Goal: Task Accomplishment & Management: Manage account settings

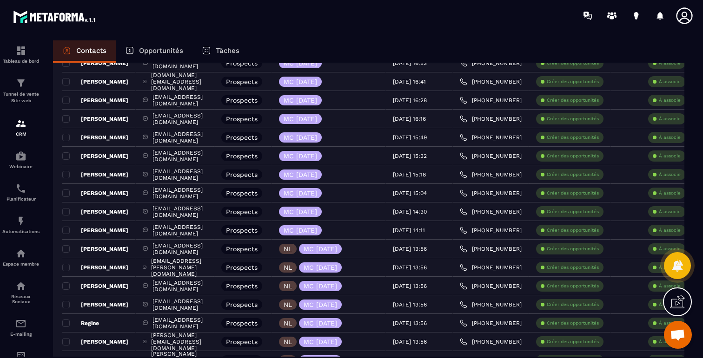
scroll to position [667, 0]
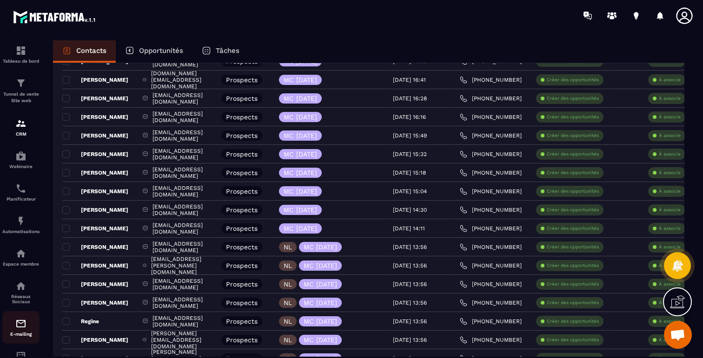
click at [22, 323] on img at bounding box center [20, 323] width 11 height 11
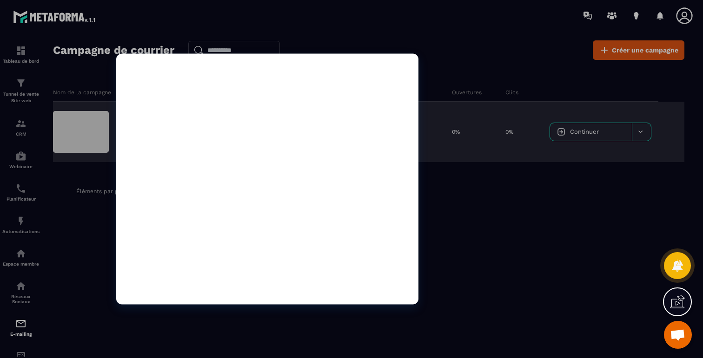
click at [73, 133] on div at bounding box center [81, 132] width 56 height 42
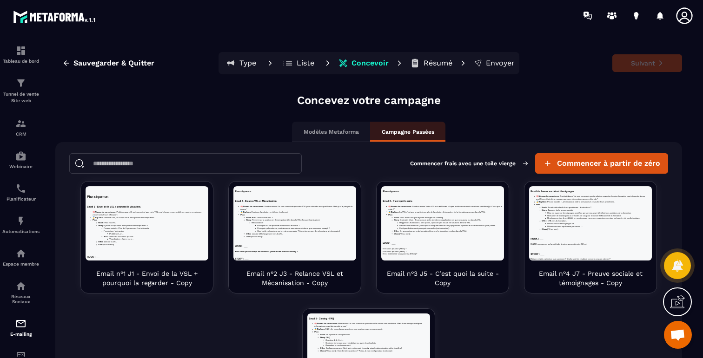
click at [298, 66] on p "Liste" at bounding box center [305, 63] width 18 height 9
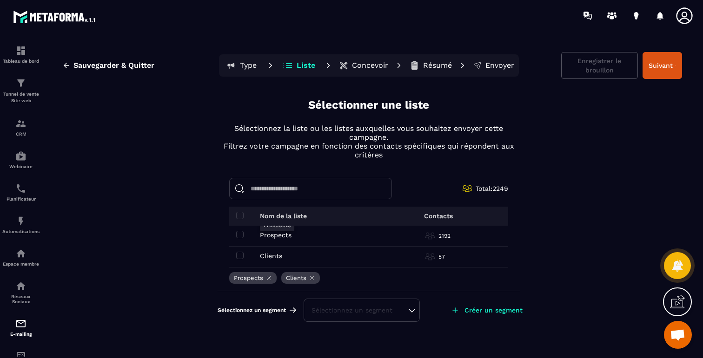
click at [277, 234] on p "Prospects" at bounding box center [276, 234] width 32 height 7
click at [239, 212] on span at bounding box center [239, 215] width 7 height 7
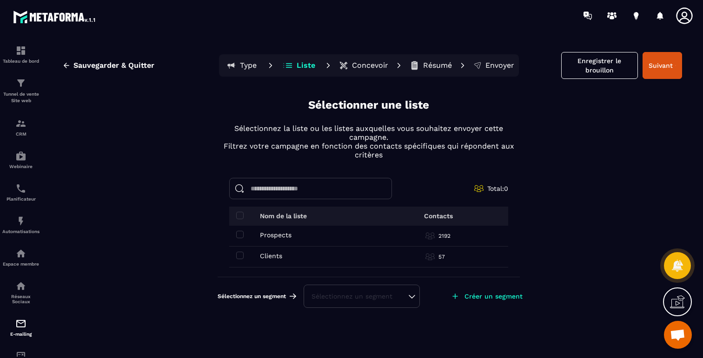
click at [242, 229] on td "Prospects Prospects" at bounding box center [305, 236] width 153 height 21
click at [237, 235] on span at bounding box center [239, 234] width 7 height 7
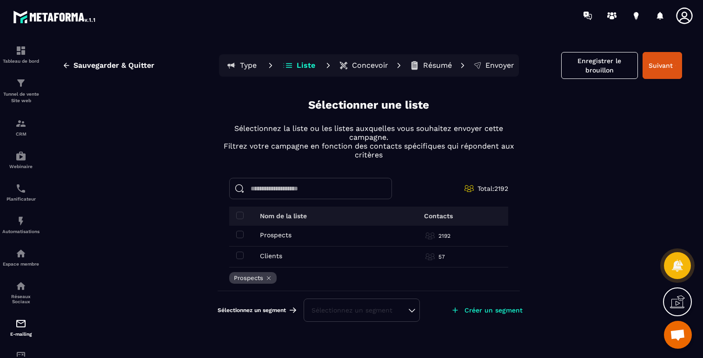
click at [389, 306] on div "Sélectionnez un segment" at bounding box center [361, 310] width 100 height 9
click at [472, 313] on p "Créer un segment" at bounding box center [493, 310] width 58 height 7
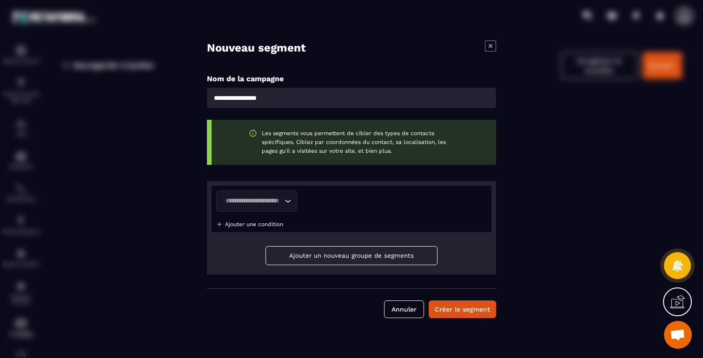
click at [282, 206] on div "Loading..." at bounding box center [256, 201] width 81 height 21
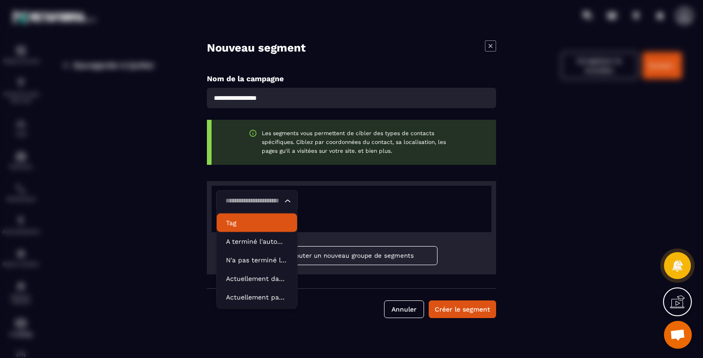
click at [233, 221] on p "Tag" at bounding box center [257, 222] width 62 height 9
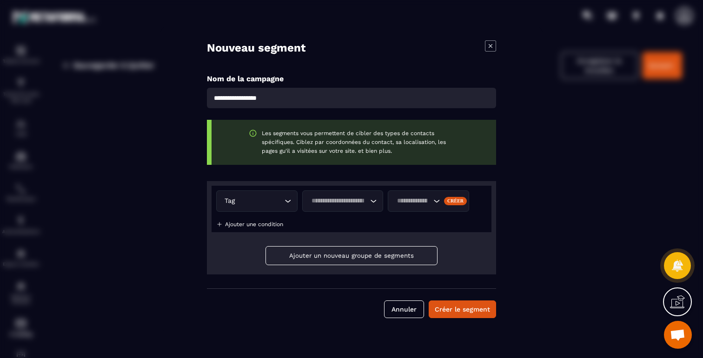
click at [349, 205] on input "Search for option" at bounding box center [338, 201] width 60 height 10
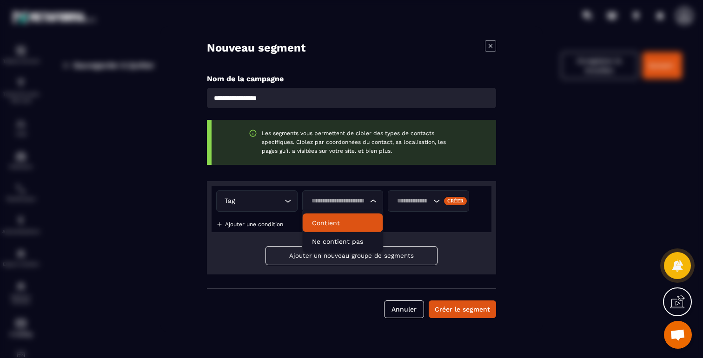
click at [343, 223] on p "Contient" at bounding box center [343, 222] width 62 height 9
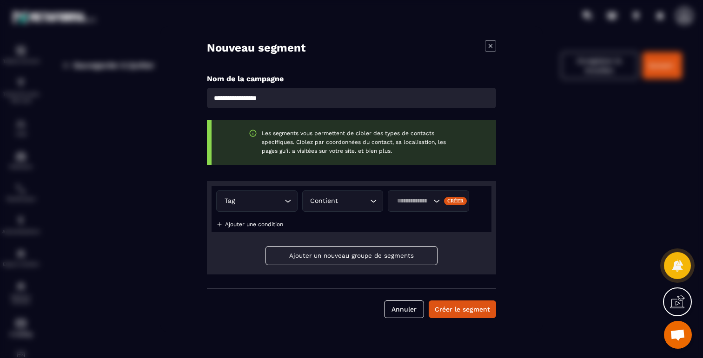
click at [407, 205] on input "Search for option" at bounding box center [412, 201] width 37 height 10
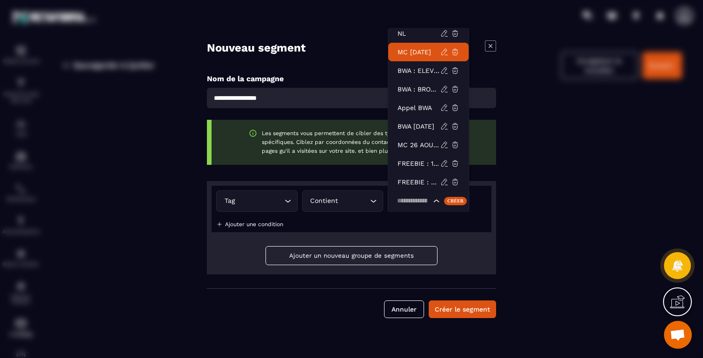
scroll to position [2, 0]
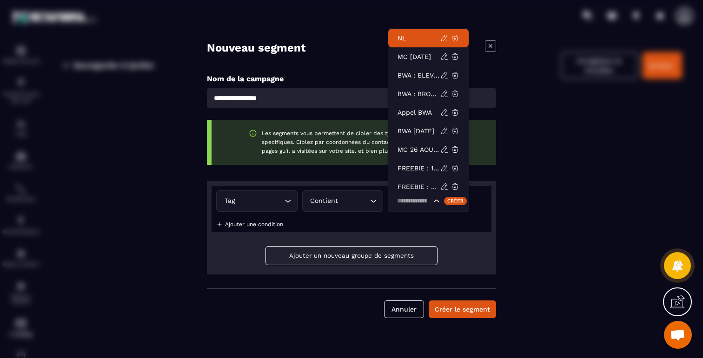
click at [415, 35] on p "NL" at bounding box center [418, 37] width 43 height 9
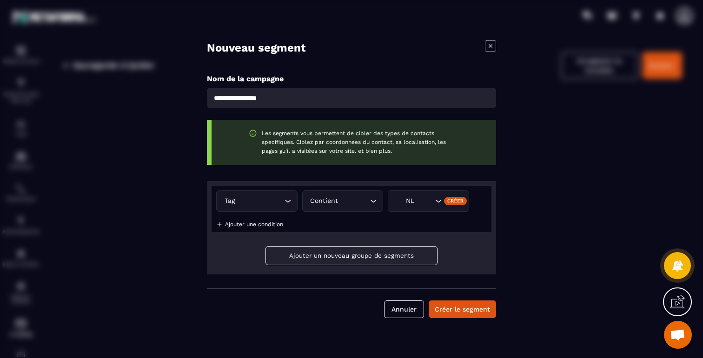
click at [254, 224] on p "Ajouter une condition" at bounding box center [254, 224] width 58 height 7
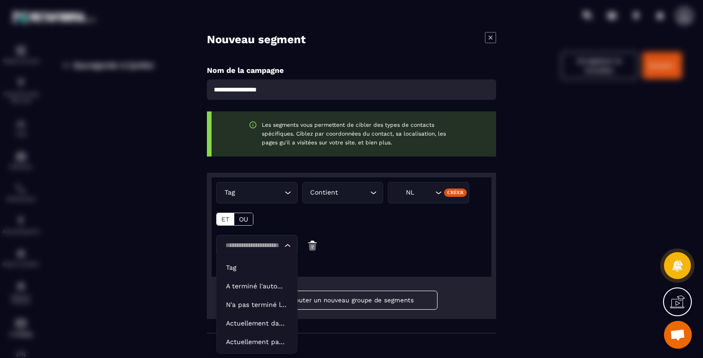
click at [259, 245] on input "Search for option" at bounding box center [252, 246] width 60 height 10
click at [249, 219] on div "OU" at bounding box center [243, 219] width 19 height 12
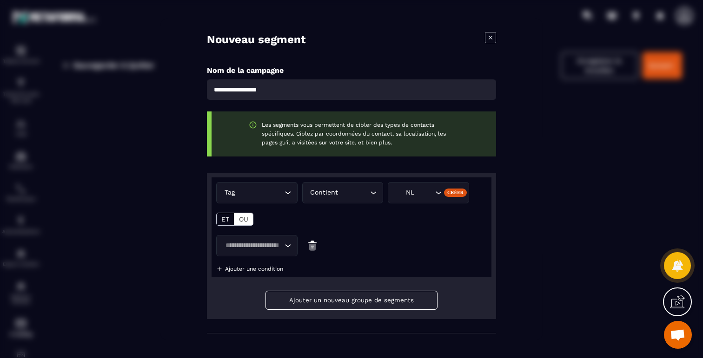
click at [258, 247] on input "Search for option" at bounding box center [252, 246] width 60 height 10
click at [217, 223] on div "ET" at bounding box center [226, 219] width 18 height 12
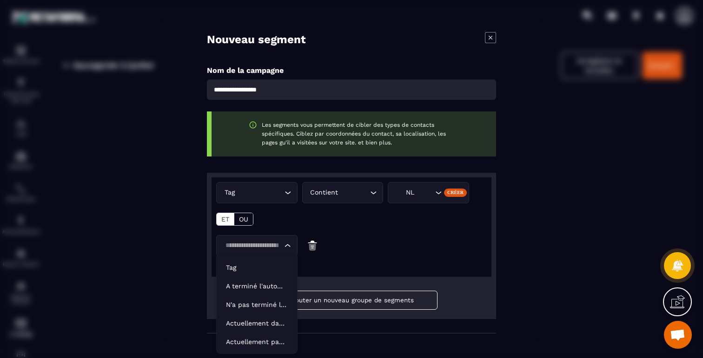
click at [252, 246] on input "Search for option" at bounding box center [252, 246] width 60 height 10
click at [243, 265] on p "Tag" at bounding box center [257, 267] width 62 height 9
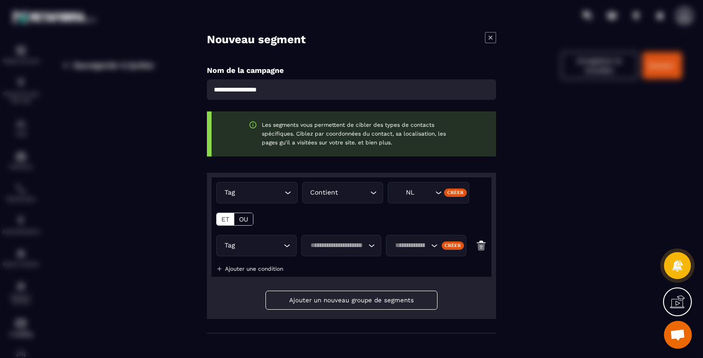
click at [348, 248] on input "Search for option" at bounding box center [336, 246] width 59 height 10
click at [347, 281] on li "Ne contient pas" at bounding box center [341, 286] width 79 height 19
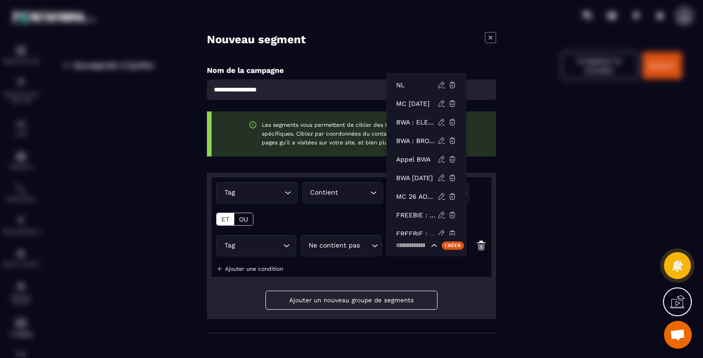
click at [414, 246] on input "Search for option" at bounding box center [410, 246] width 36 height 10
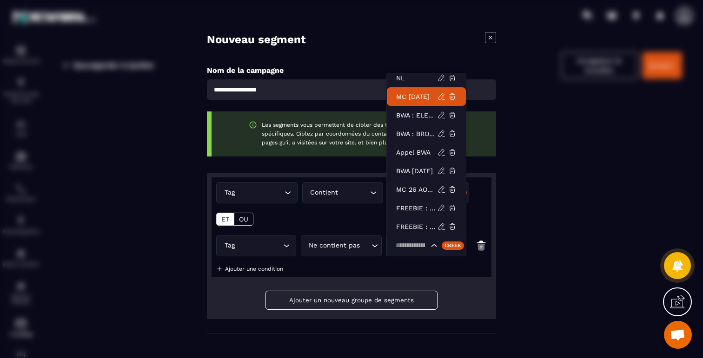
click at [416, 101] on p "MC [DATE]" at bounding box center [416, 96] width 41 height 9
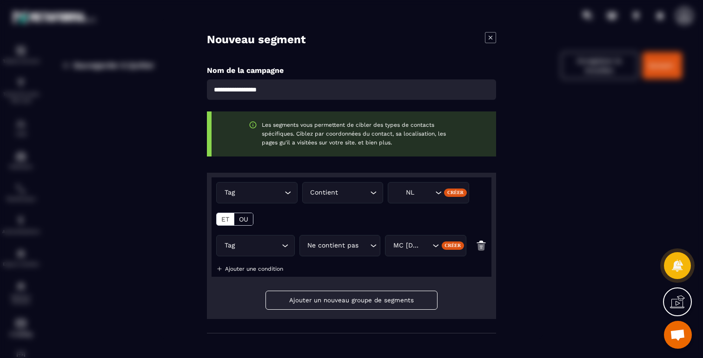
click at [415, 304] on button "Ajouter un nouveau groupe de segments" at bounding box center [351, 300] width 172 height 19
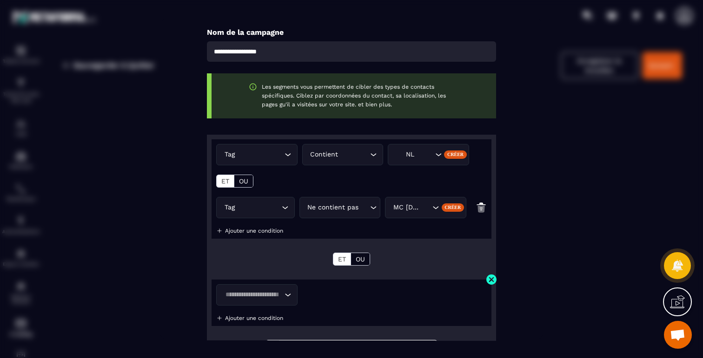
scroll to position [116, 0]
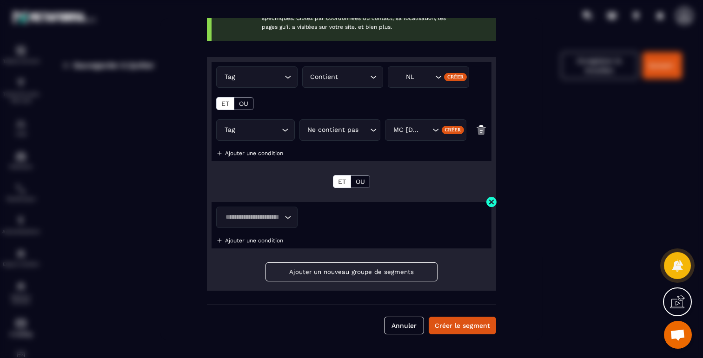
click at [489, 201] on img "Modal window" at bounding box center [492, 202] width 12 height 12
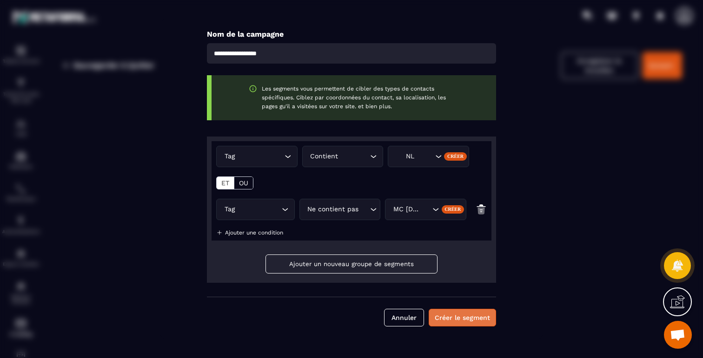
click at [463, 318] on button "Créer le segment" at bounding box center [461, 318] width 67 height 18
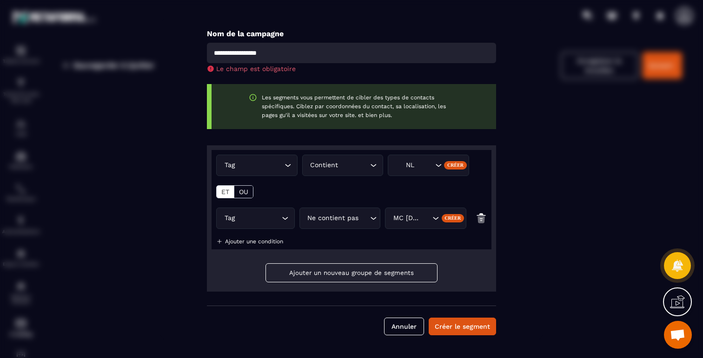
click at [266, 54] on input "Modal window" at bounding box center [351, 53] width 289 height 20
click at [379, 59] on input "**" at bounding box center [351, 53] width 289 height 20
type input "**"
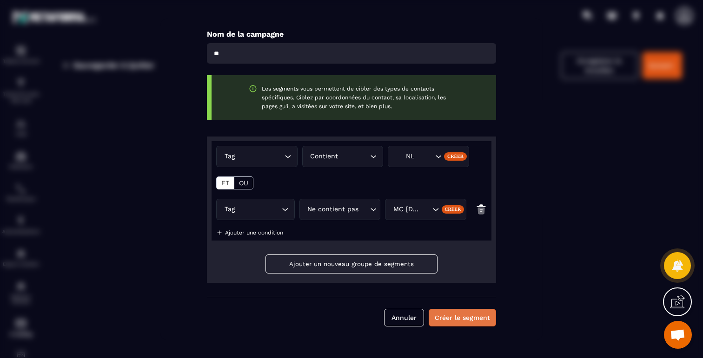
click at [457, 335] on div "Nouveau segment Nom de la campagne ** Les segments vous permettent de cibler de…" at bounding box center [351, 179] width 382 height 322
click at [465, 320] on button "Créer le segment" at bounding box center [461, 318] width 67 height 18
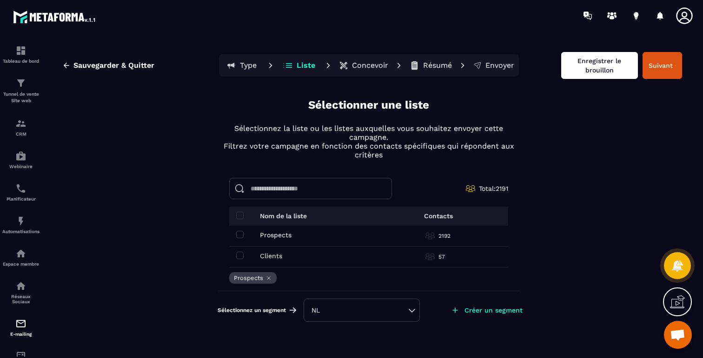
click at [592, 76] on button "Enregistrer le brouillon" at bounding box center [599, 65] width 77 height 27
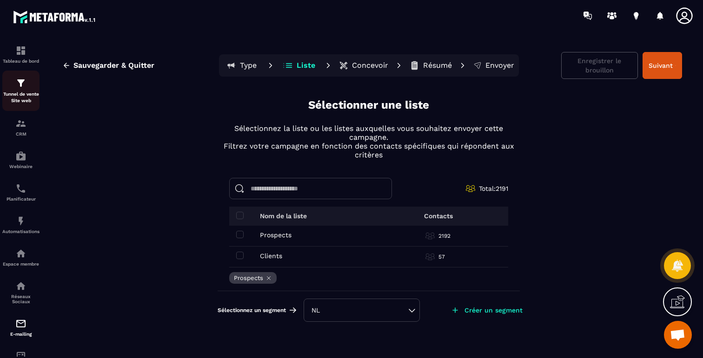
click at [26, 90] on div "Tunnel de vente Site web" at bounding box center [20, 91] width 37 height 26
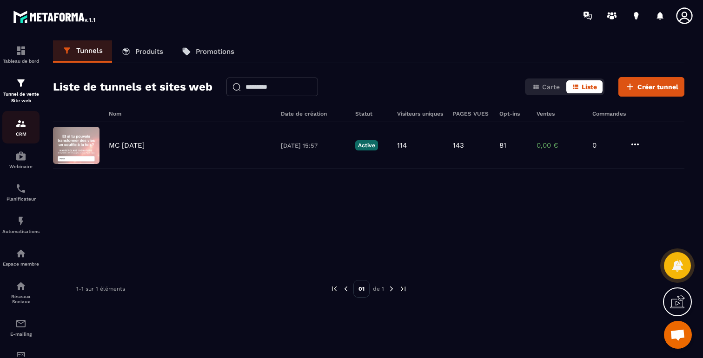
click at [23, 131] on div "CRM" at bounding box center [20, 127] width 37 height 19
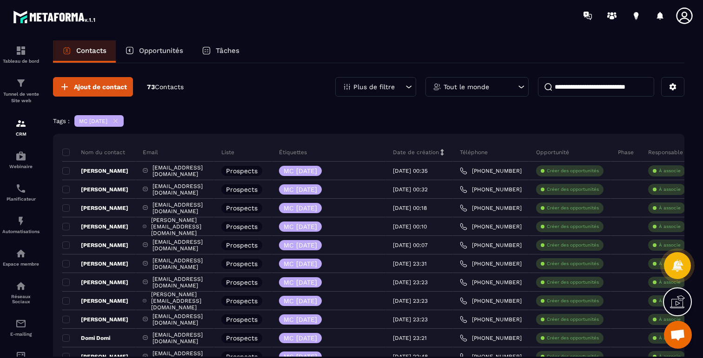
click at [119, 120] on icon at bounding box center [115, 121] width 7 height 7
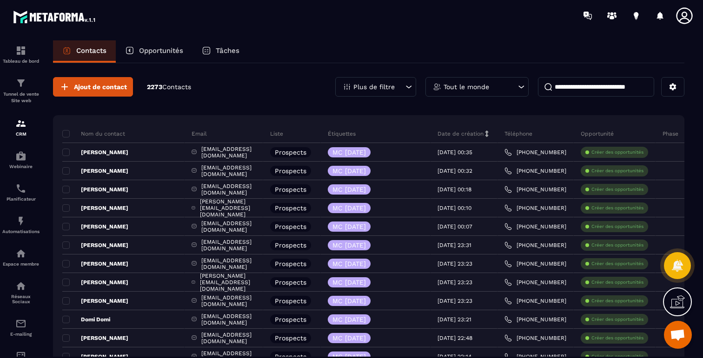
click at [389, 91] on div "Plus de filtre" at bounding box center [375, 87] width 81 height 20
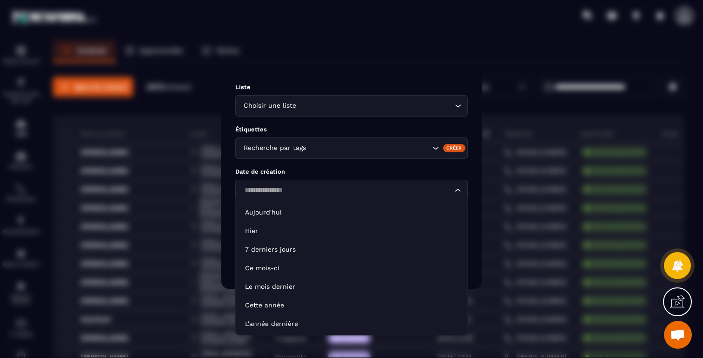
click at [369, 186] on input "Search for option" at bounding box center [346, 190] width 211 height 10
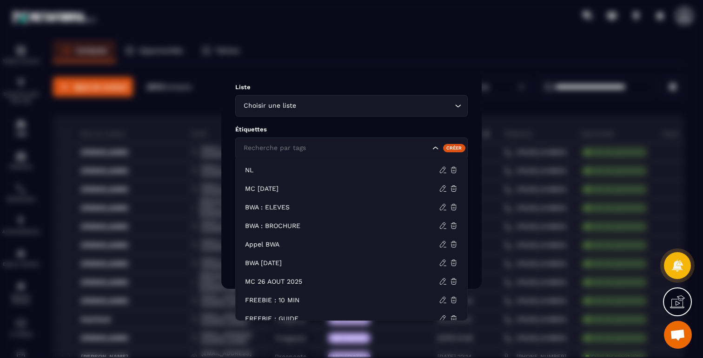
click at [371, 147] on input "Search for option" at bounding box center [335, 148] width 189 height 10
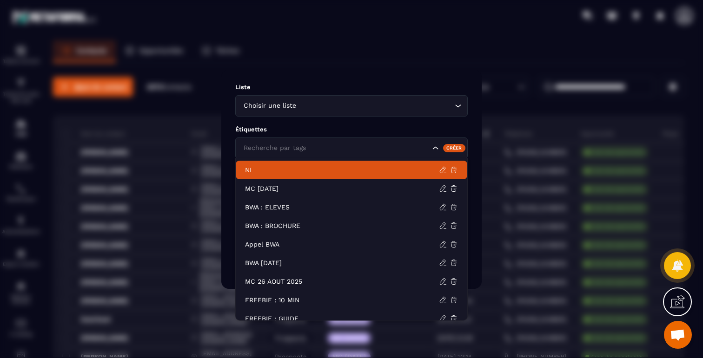
click at [256, 169] on p "NL" at bounding box center [342, 169] width 194 height 9
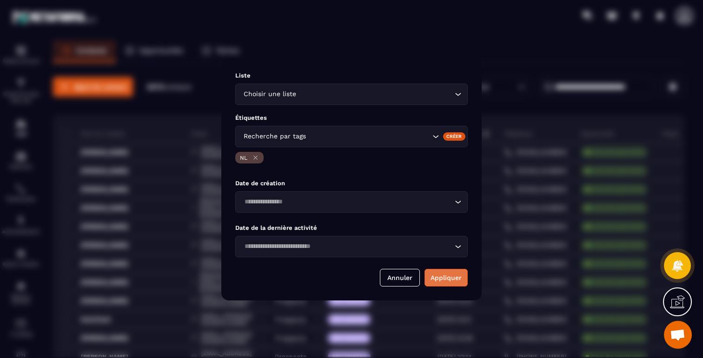
click at [447, 279] on button "Appliquer" at bounding box center [445, 278] width 43 height 18
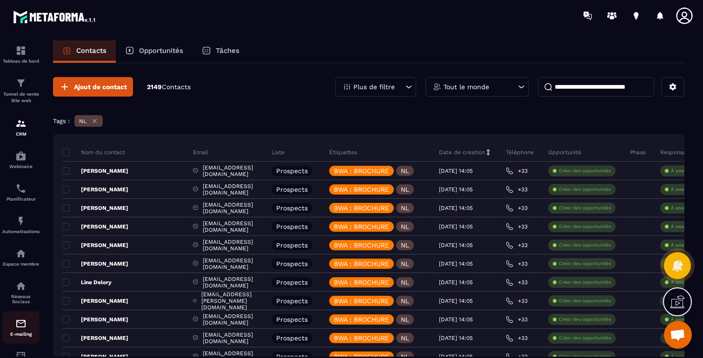
click at [19, 320] on link "E-mailing" at bounding box center [20, 327] width 37 height 33
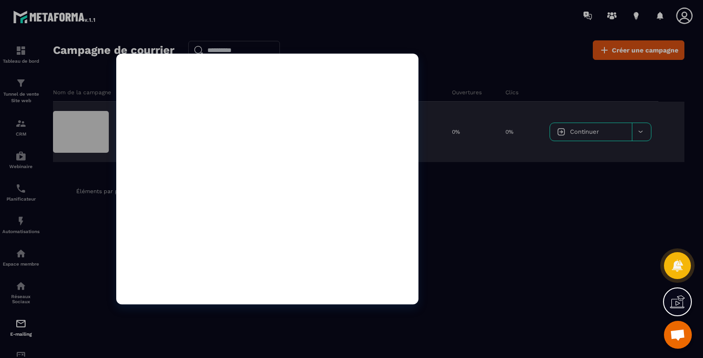
click at [103, 128] on div at bounding box center [81, 132] width 56 height 42
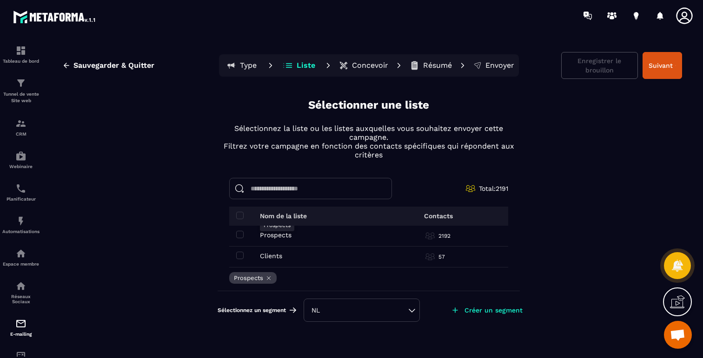
click at [276, 234] on p "Prospects" at bounding box center [276, 234] width 32 height 7
click at [378, 302] on div "NL" at bounding box center [361, 310] width 116 height 23
click at [411, 313] on div "NL" at bounding box center [361, 310] width 100 height 9
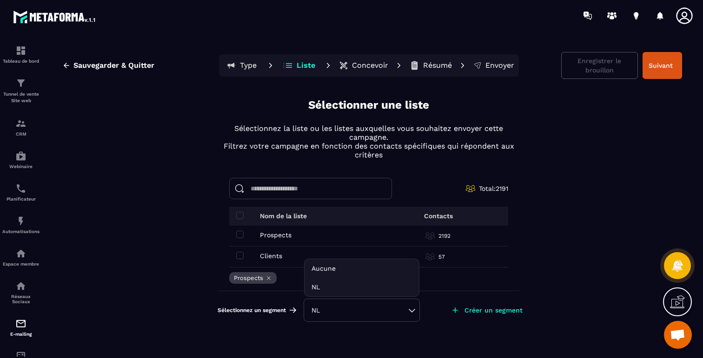
click at [411, 313] on div "NL" at bounding box center [361, 310] width 100 height 9
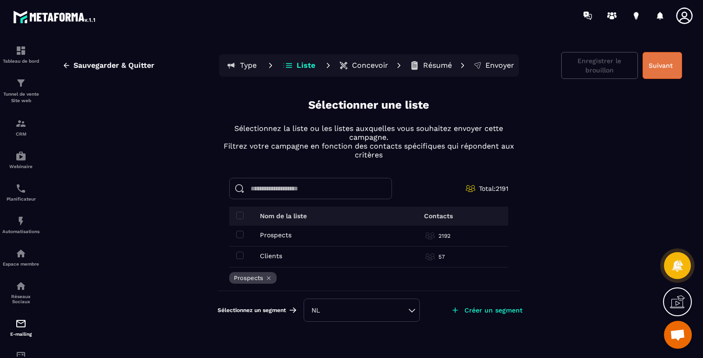
click at [658, 61] on button "Suivant" at bounding box center [661, 65] width 39 height 27
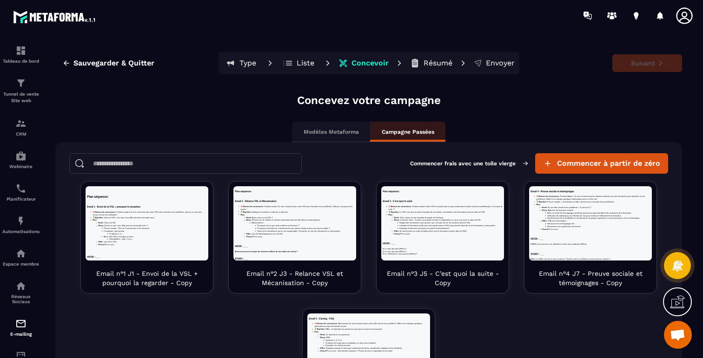
click at [320, 130] on p "Modèles Metaforma" at bounding box center [330, 131] width 55 height 7
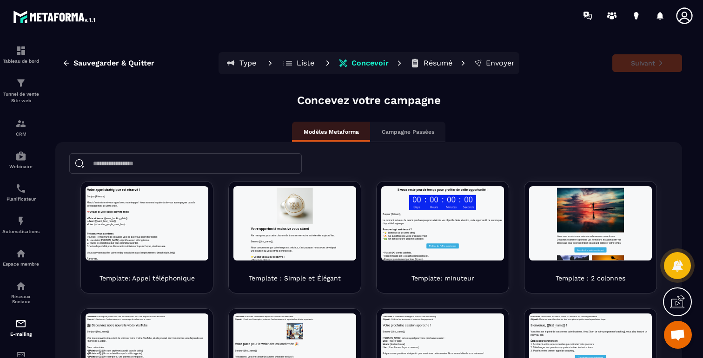
click at [422, 130] on p "Campagne Passées" at bounding box center [407, 131] width 53 height 7
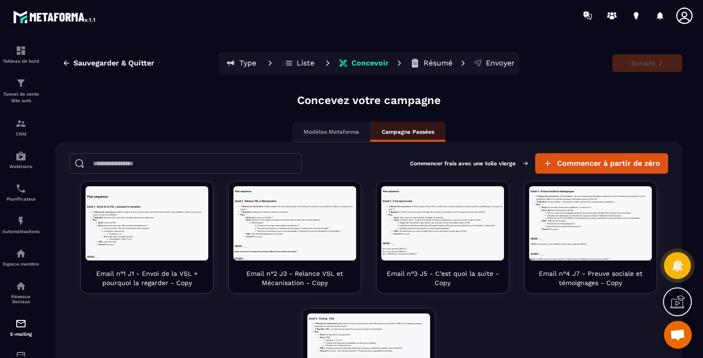
click at [323, 132] on p "Modèles Metaforma" at bounding box center [330, 131] width 55 height 7
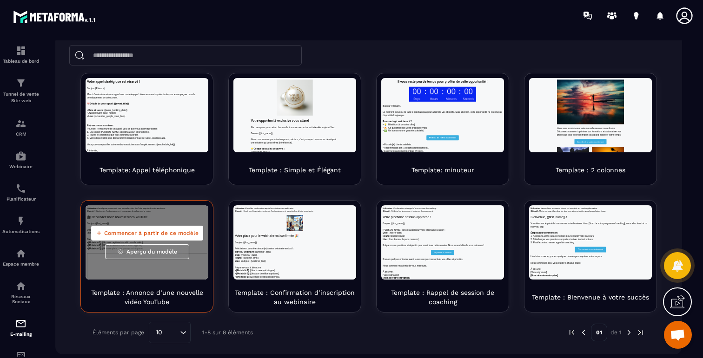
click at [139, 231] on span "Commencer à partir de ce modèle" at bounding box center [151, 233] width 94 height 7
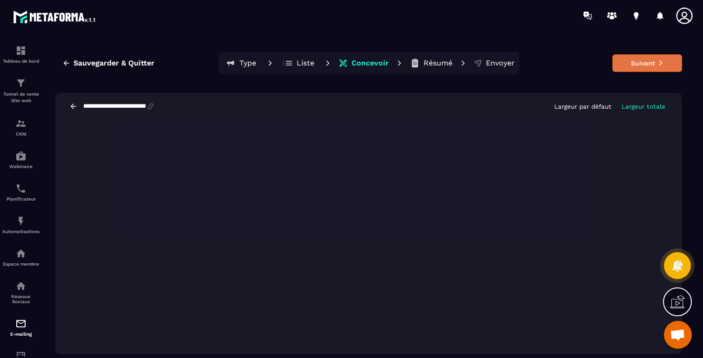
click at [644, 62] on button "Suivant" at bounding box center [647, 63] width 70 height 18
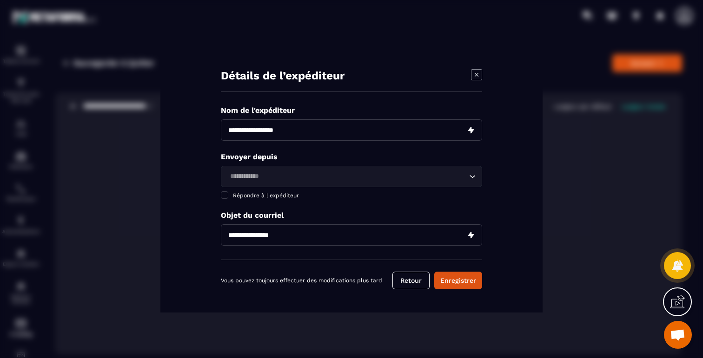
click at [378, 118] on div "Nom de l'expéditeur Envoyer depuis Loading... Répondre à l'expéditeur E-mail re…" at bounding box center [351, 183] width 261 height 154
click at [374, 130] on input "Modal window" at bounding box center [351, 129] width 261 height 21
type input "**********"
click at [345, 176] on input "Search for option" at bounding box center [347, 176] width 240 height 10
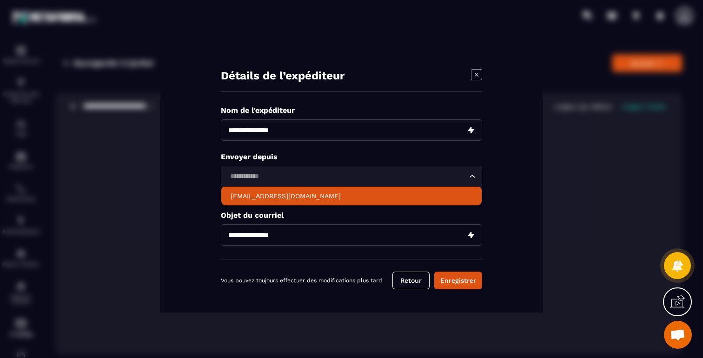
click at [322, 194] on p "[EMAIL_ADDRESS][DOMAIN_NAME]" at bounding box center [351, 195] width 242 height 9
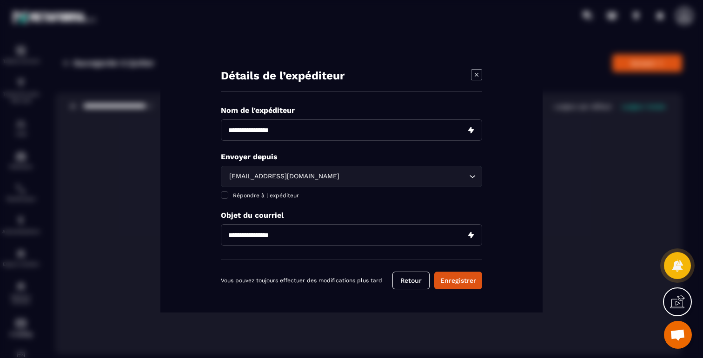
click at [352, 235] on input "Modal window" at bounding box center [351, 234] width 261 height 21
type input "***"
click at [451, 281] on button "Enregistrer" at bounding box center [458, 281] width 48 height 18
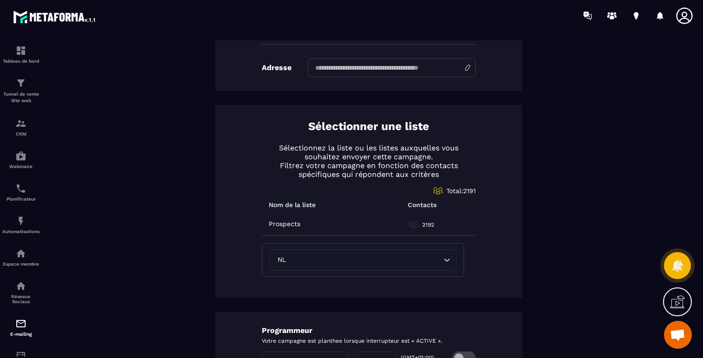
click at [447, 261] on icon "Search for option" at bounding box center [446, 260] width 9 height 9
click at [351, 267] on div "NL Loading..." at bounding box center [362, 260] width 187 height 21
click at [589, 219] on div "Récapitulatif de la campagne Sujet *** Texte de l’en tête Nom de l'expéditeur M…" at bounding box center [368, 133] width 626 height 734
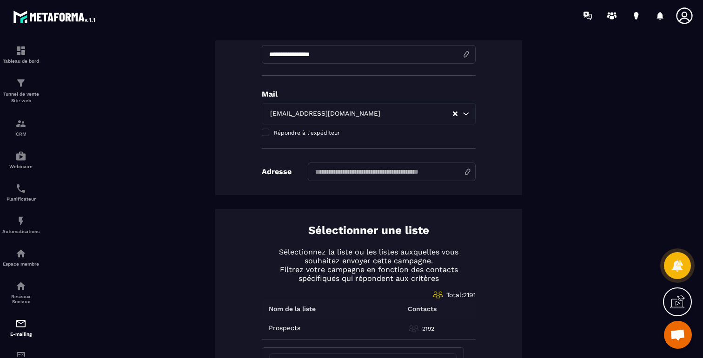
scroll to position [259, 0]
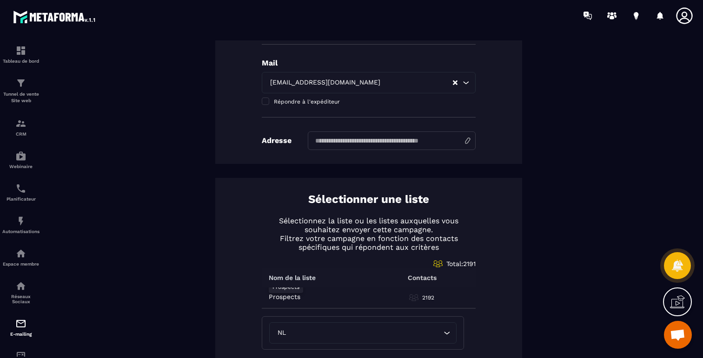
click at [286, 297] on p "Prospects" at bounding box center [285, 296] width 32 height 7
click at [411, 282] on th "Contacts" at bounding box center [421, 278] width 107 height 19
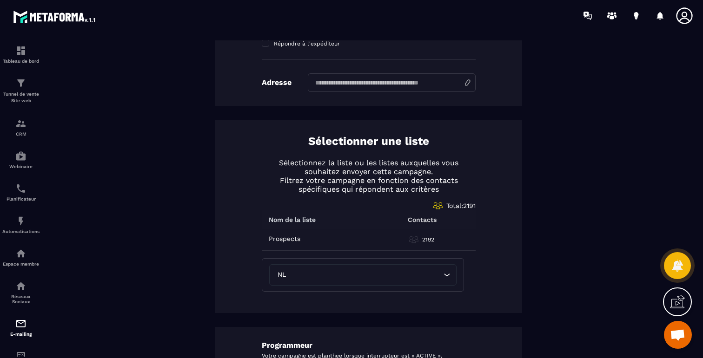
scroll to position [334, 0]
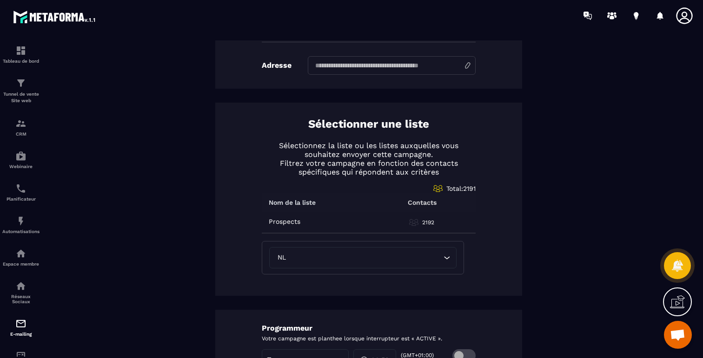
click at [447, 258] on icon "Search for option" at bounding box center [447, 257] width 6 height 3
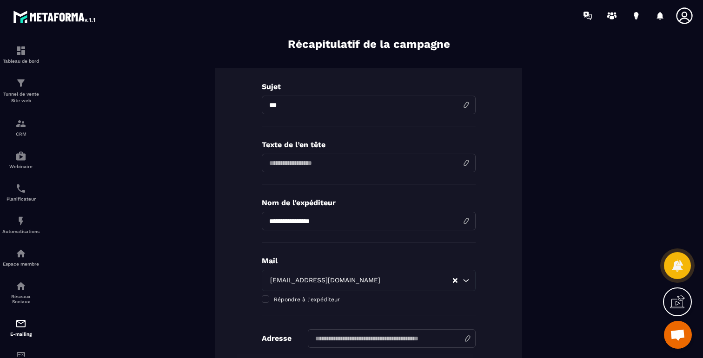
scroll to position [0, 0]
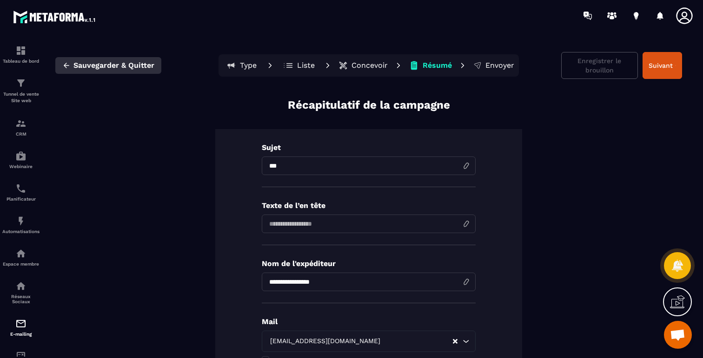
click at [70, 64] on icon "button" at bounding box center [66, 65] width 8 height 8
click at [68, 64] on icon "button" at bounding box center [66, 65] width 8 height 8
click at [56, 66] on button "Sauvegarder & Quitter" at bounding box center [108, 65] width 106 height 17
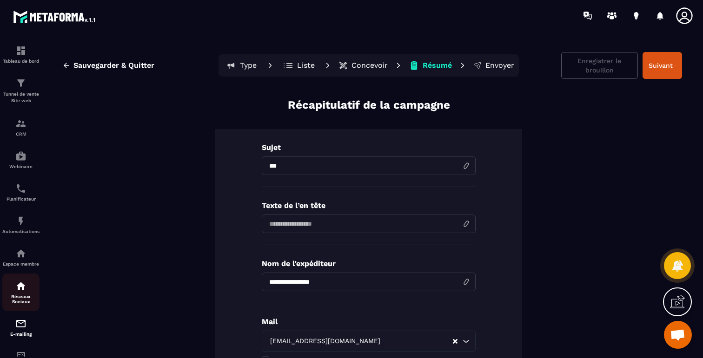
click at [9, 302] on p "Réseaux Sociaux" at bounding box center [20, 299] width 37 height 10
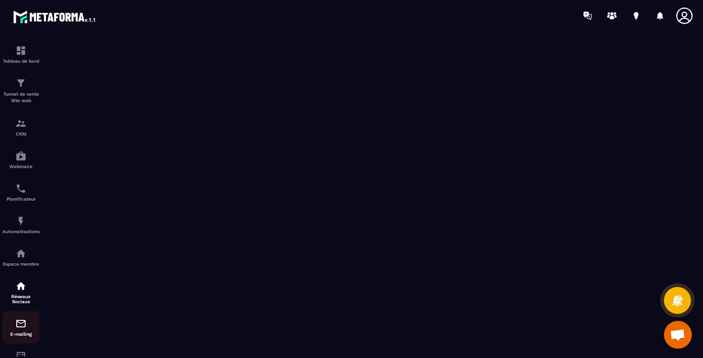
click at [20, 323] on img at bounding box center [20, 323] width 11 height 11
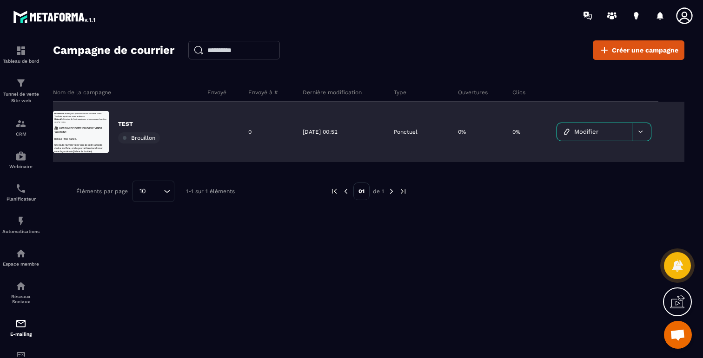
click at [590, 134] on span "Modifier" at bounding box center [586, 131] width 24 height 7
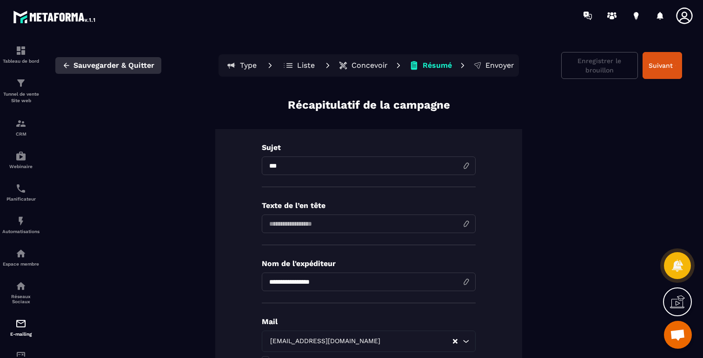
click at [64, 61] on icon "button" at bounding box center [66, 65] width 8 height 8
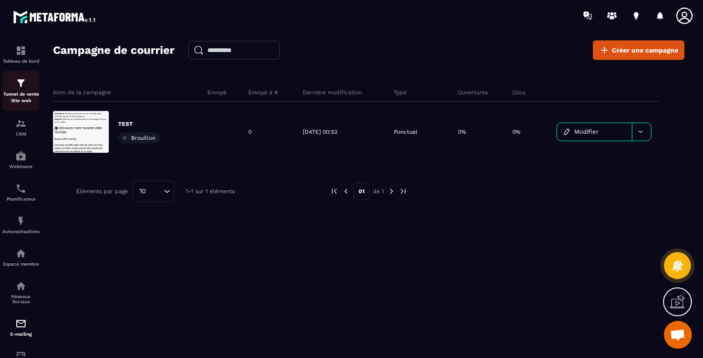
click at [22, 86] on img at bounding box center [20, 83] width 11 height 11
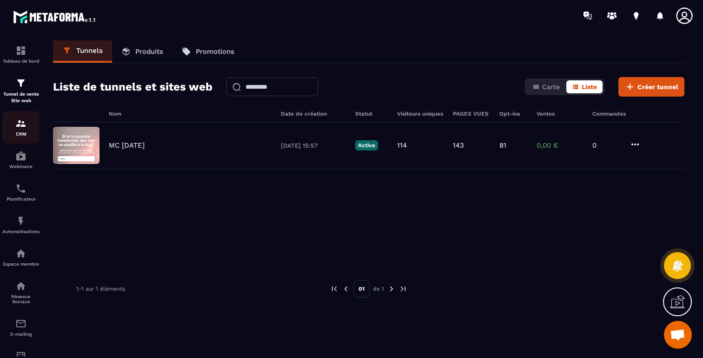
click at [18, 127] on img at bounding box center [20, 123] width 11 height 11
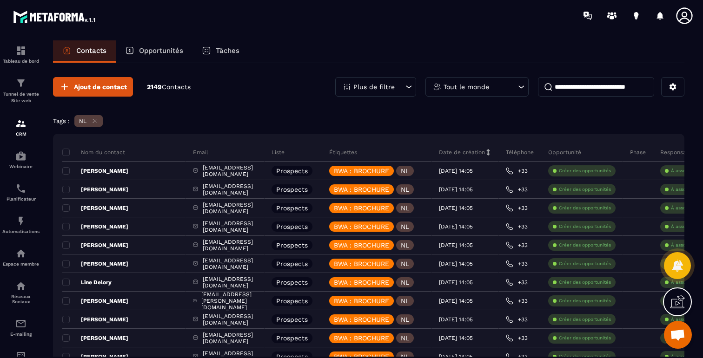
click at [391, 84] on p "Plus de filtre" at bounding box center [373, 87] width 41 height 7
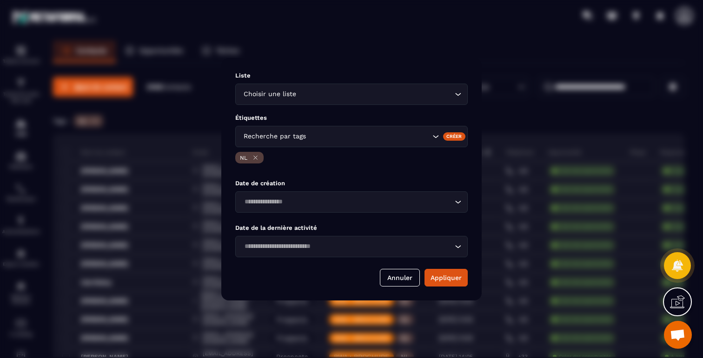
click at [433, 133] on icon "Search for option" at bounding box center [435, 136] width 9 height 9
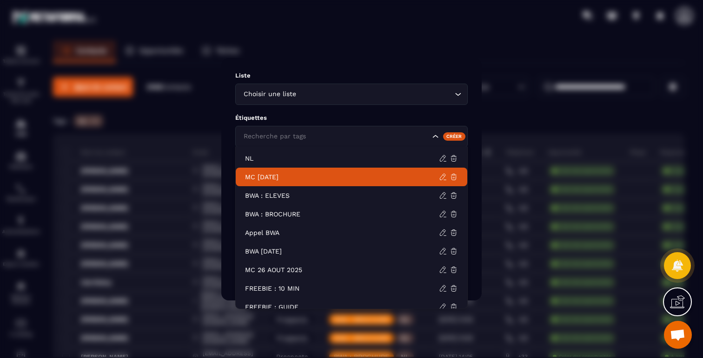
click at [288, 177] on p "MC [DATE]" at bounding box center [342, 176] width 194 height 9
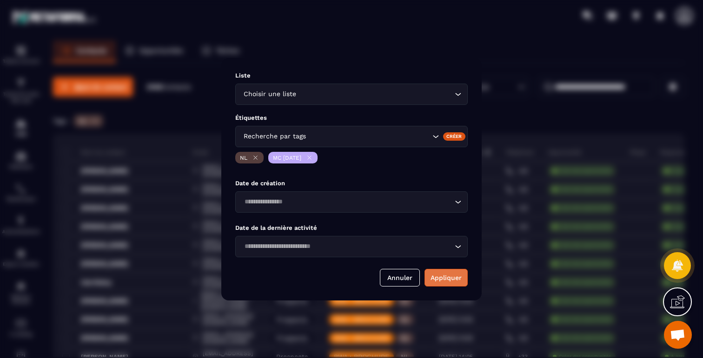
click at [452, 283] on button "Appliquer" at bounding box center [445, 278] width 43 height 18
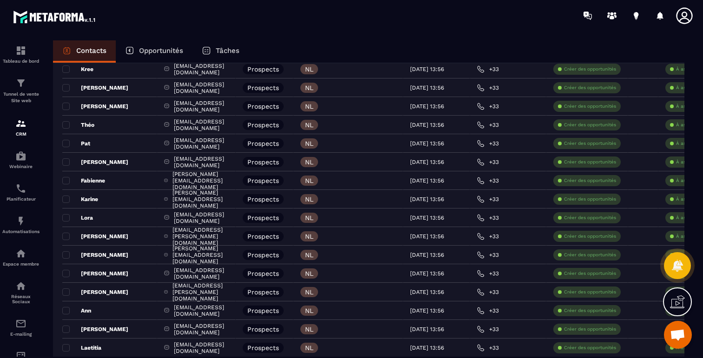
scroll to position [1731, 0]
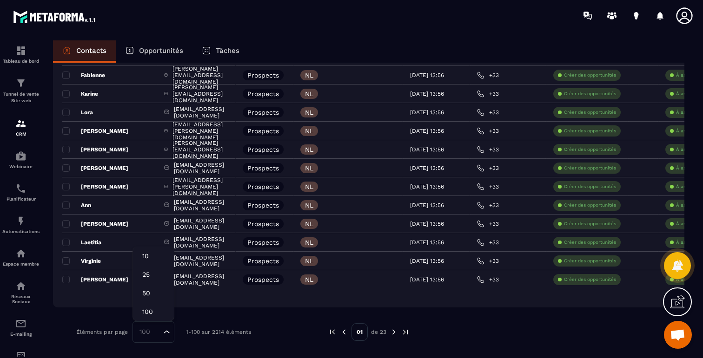
click at [164, 332] on icon "Search for option" at bounding box center [166, 332] width 9 height 9
click at [285, 333] on div "Éléments par page 100 Loading... 10 25 50 100 1-100 sur 2214 éléments" at bounding box center [195, 332] width 238 height 21
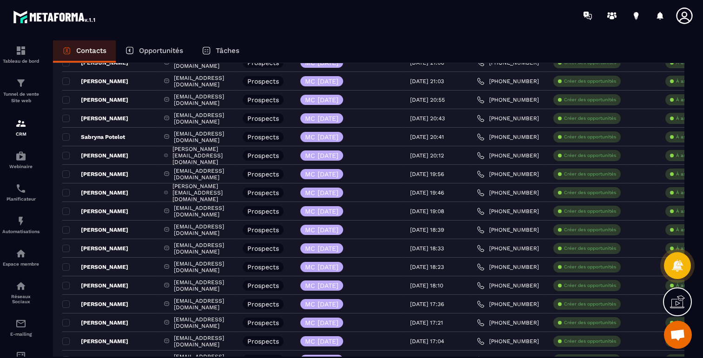
scroll to position [0, 0]
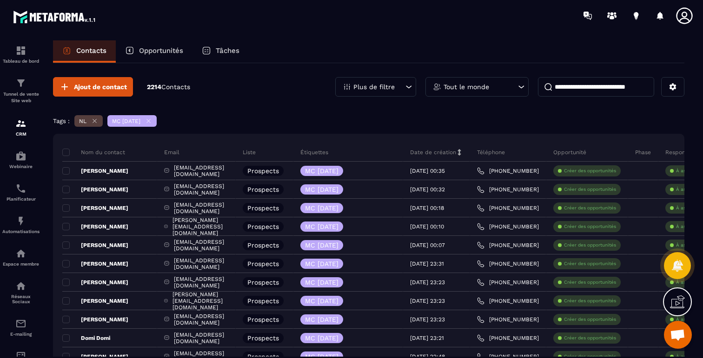
click at [152, 120] on icon at bounding box center [148, 121] width 7 height 7
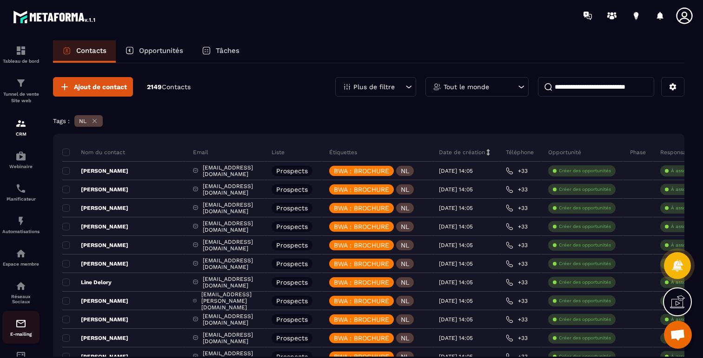
click at [16, 326] on img at bounding box center [20, 323] width 11 height 11
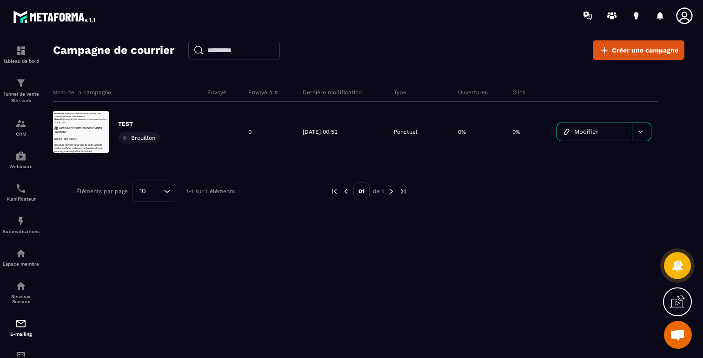
click at [625, 61] on div "Campagne de courrier Créer une campagne Nom de la campagne Envoyé Envoyé à # De…" at bounding box center [368, 203] width 631 height 326
click at [617, 50] on span "Créer une campagne" at bounding box center [644, 50] width 66 height 9
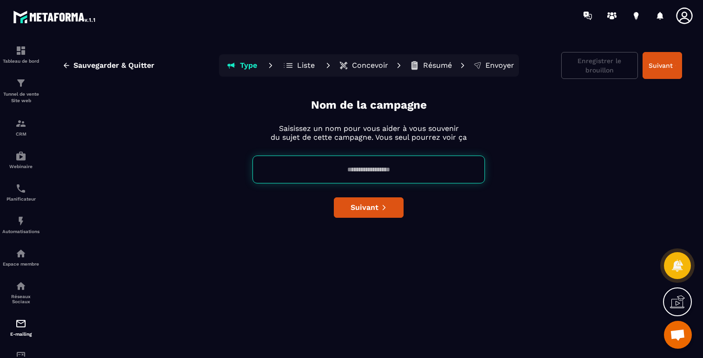
click at [390, 166] on input at bounding box center [368, 170] width 232 height 28
type input "**********"
click at [364, 210] on span "Suivant" at bounding box center [364, 207] width 28 height 9
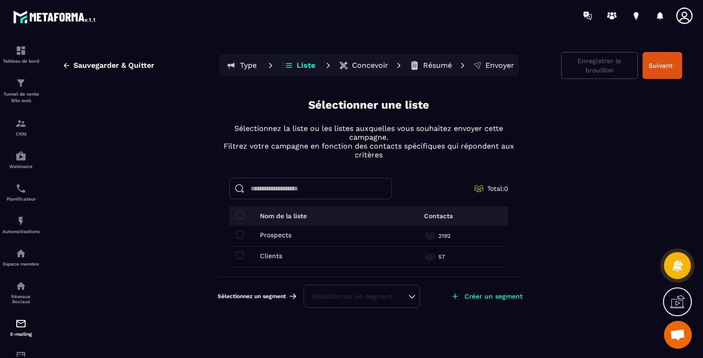
click at [302, 193] on input at bounding box center [310, 188] width 163 height 21
click at [366, 285] on div "Sélectionnez un segment" at bounding box center [361, 296] width 116 height 23
click at [366, 290] on div "Sélectionnez un segment" at bounding box center [361, 296] width 116 height 23
click at [278, 236] on p "Prospects" at bounding box center [276, 234] width 32 height 7
click at [238, 232] on span at bounding box center [239, 234] width 7 height 7
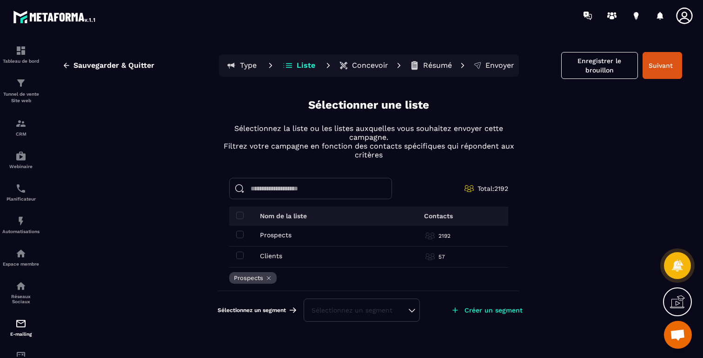
click at [395, 308] on div "Sélectionnez un segment" at bounding box center [361, 310] width 100 height 9
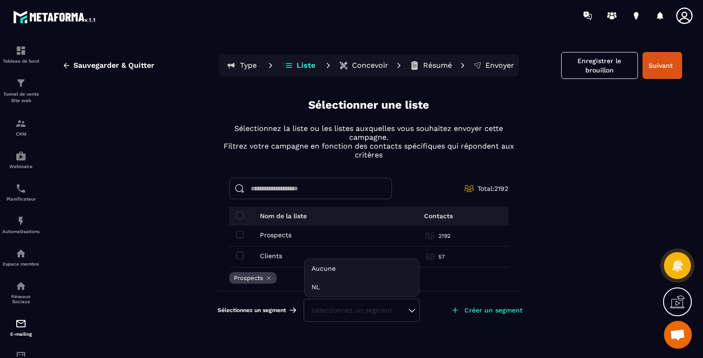
click at [485, 312] on p "Créer un segment" at bounding box center [493, 310] width 58 height 7
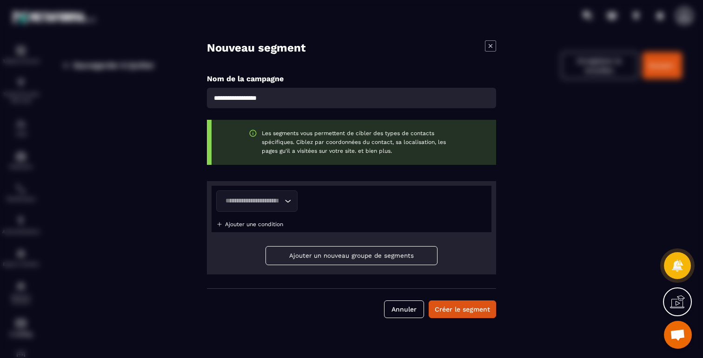
click at [270, 209] on div "Loading..." at bounding box center [256, 201] width 81 height 21
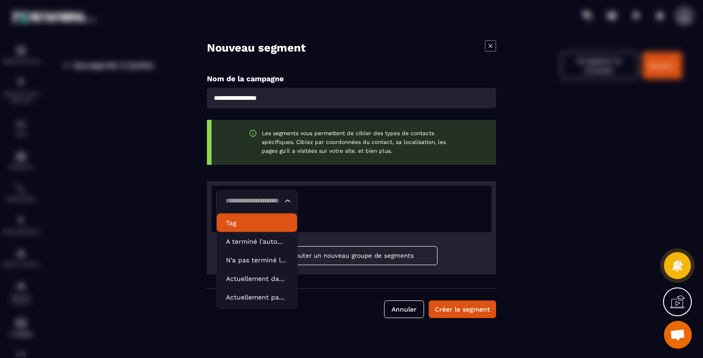
click at [238, 222] on p "Tag" at bounding box center [257, 222] width 62 height 9
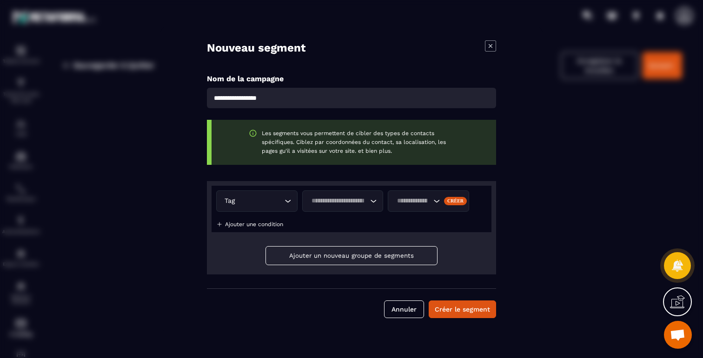
click at [361, 204] on input "Search for option" at bounding box center [338, 201] width 60 height 10
click at [343, 239] on p "Ne contient pas" at bounding box center [343, 241] width 62 height 9
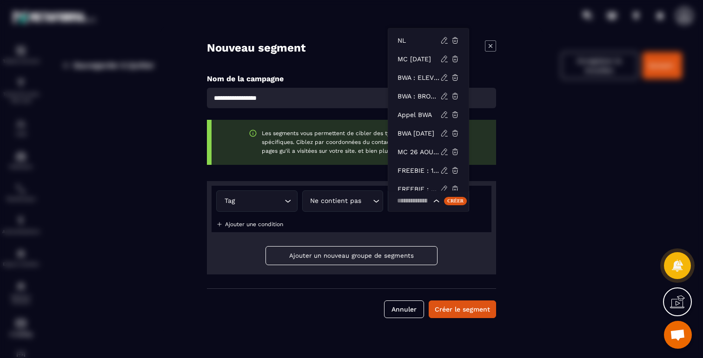
click at [410, 203] on input "Search for option" at bounding box center [412, 201] width 37 height 10
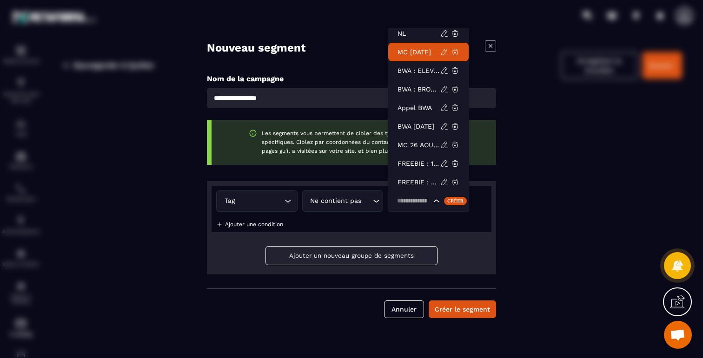
click at [412, 52] on p "MC [DATE]" at bounding box center [418, 51] width 43 height 9
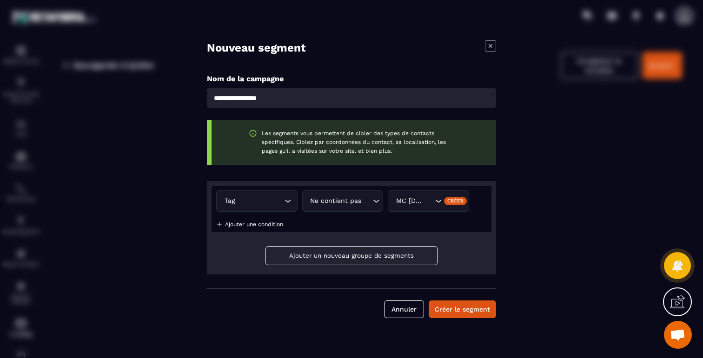
click at [239, 223] on p "Ajouter une condition" at bounding box center [254, 224] width 58 height 7
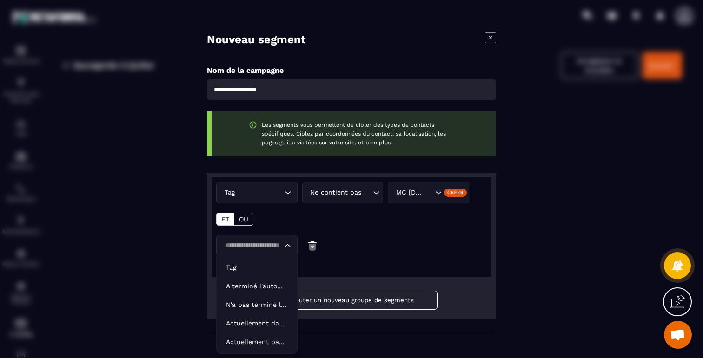
click at [267, 247] on input "Search for option" at bounding box center [252, 246] width 60 height 10
click at [236, 267] on p "Tag" at bounding box center [257, 267] width 62 height 9
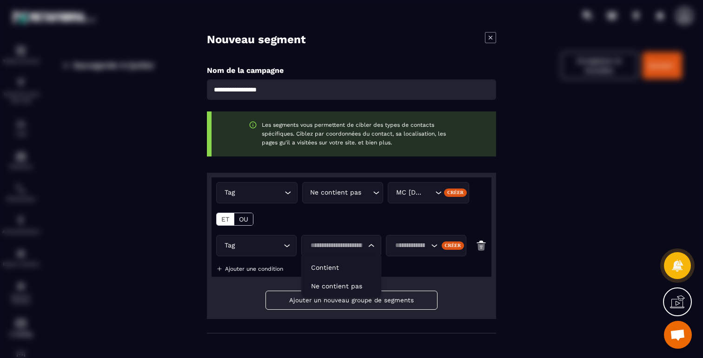
click at [314, 247] on input "Search for option" at bounding box center [336, 246] width 59 height 10
click at [320, 263] on p "Contient" at bounding box center [341, 267] width 61 height 9
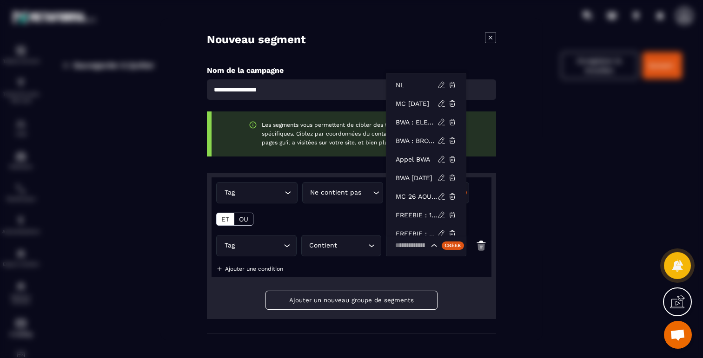
click at [405, 244] on input "Search for option" at bounding box center [410, 246] width 36 height 10
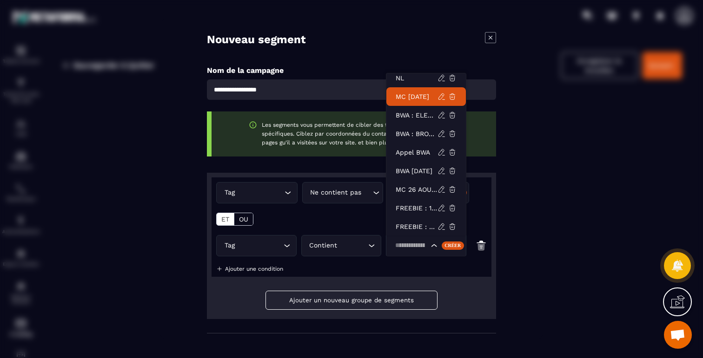
scroll to position [2, 0]
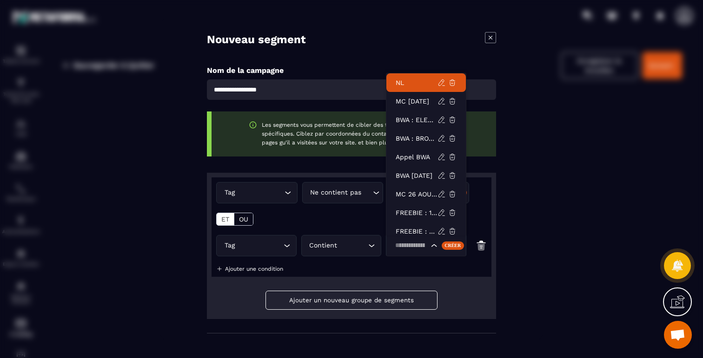
click at [403, 80] on p "NL" at bounding box center [416, 82] width 42 height 9
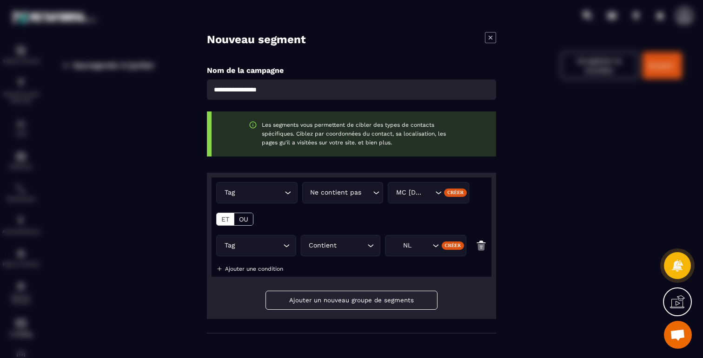
scroll to position [37, 0]
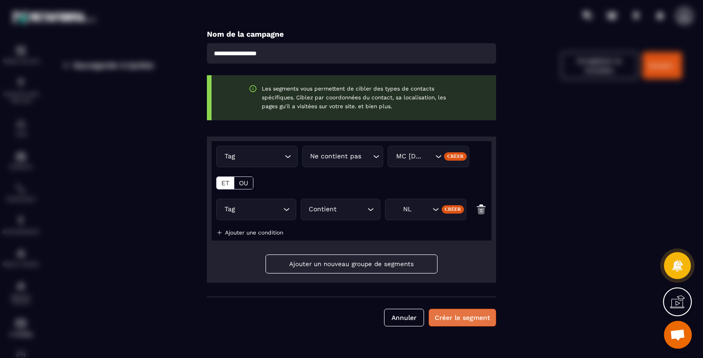
click at [459, 321] on button "Créer le segment" at bounding box center [461, 318] width 67 height 18
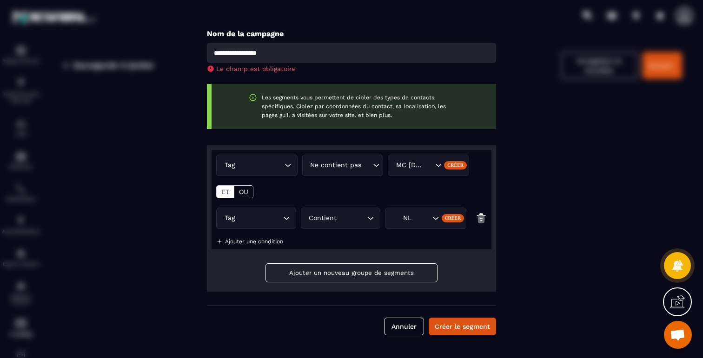
click at [345, 52] on input "Modal window" at bounding box center [351, 53] width 289 height 20
type input "**********"
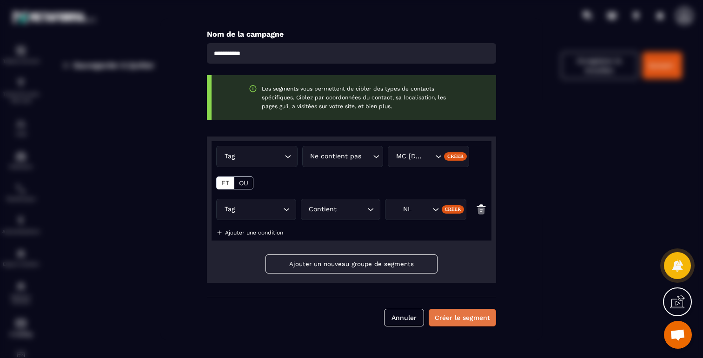
click at [457, 316] on button "Créer le segment" at bounding box center [461, 318] width 67 height 18
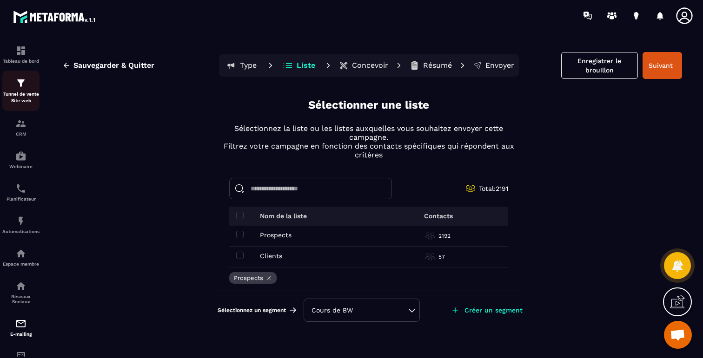
click at [19, 87] on img at bounding box center [20, 83] width 11 height 11
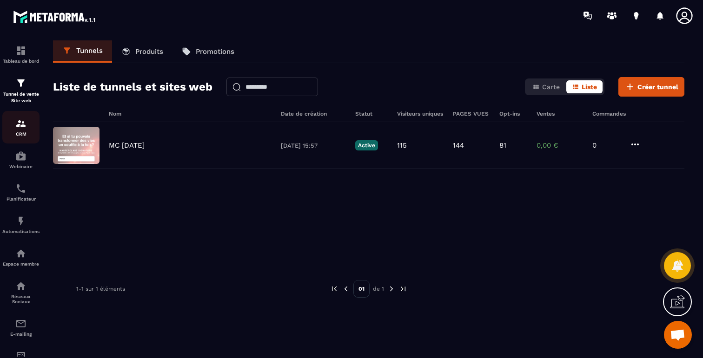
click at [23, 132] on p "CRM" at bounding box center [20, 133] width 37 height 5
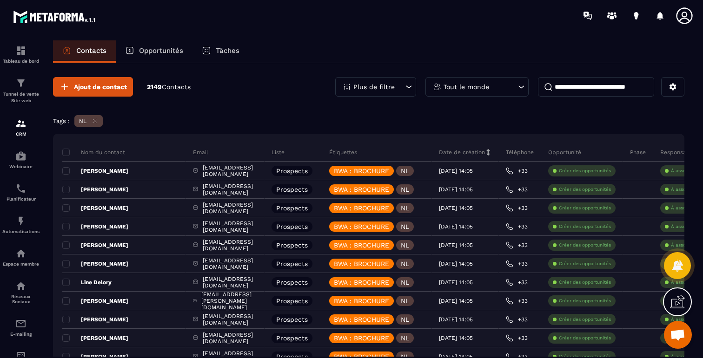
click at [97, 120] on icon at bounding box center [94, 121] width 7 height 7
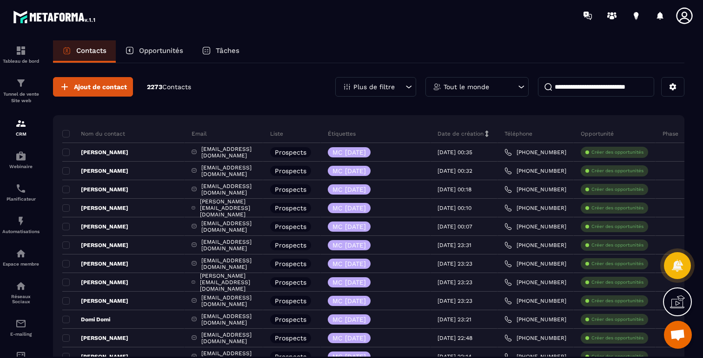
click at [469, 90] on div "Tout le monde" at bounding box center [476, 87] width 103 height 20
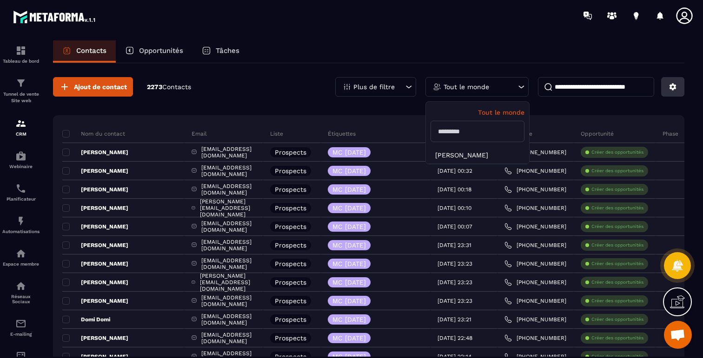
click at [676, 85] on icon at bounding box center [672, 87] width 8 height 8
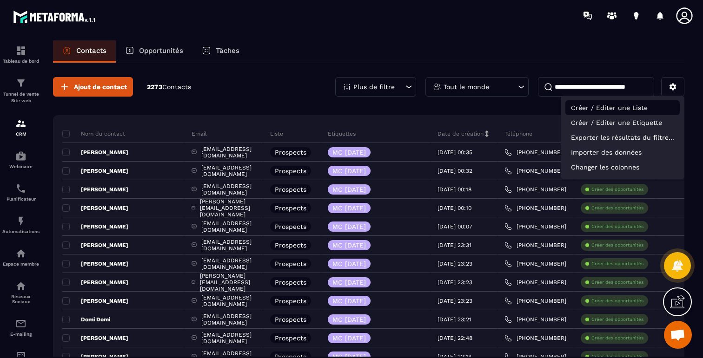
click at [637, 108] on p "Créer / Editer une Liste" at bounding box center [622, 107] width 114 height 15
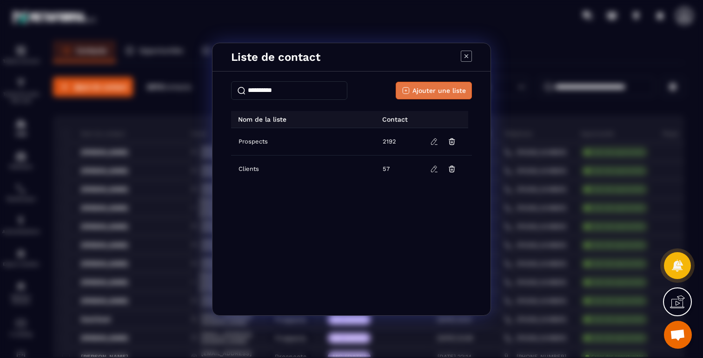
click at [422, 93] on span "Ajouter une liste" at bounding box center [438, 90] width 53 height 9
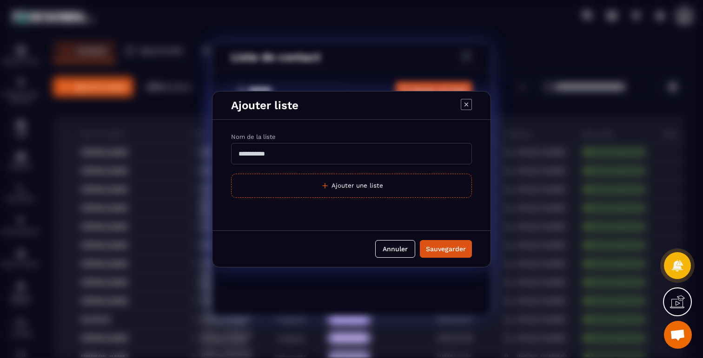
click at [281, 158] on input "Modal window" at bounding box center [351, 153] width 241 height 21
type input "**********"
click at [441, 246] on div "Sauvegarder" at bounding box center [446, 248] width 40 height 9
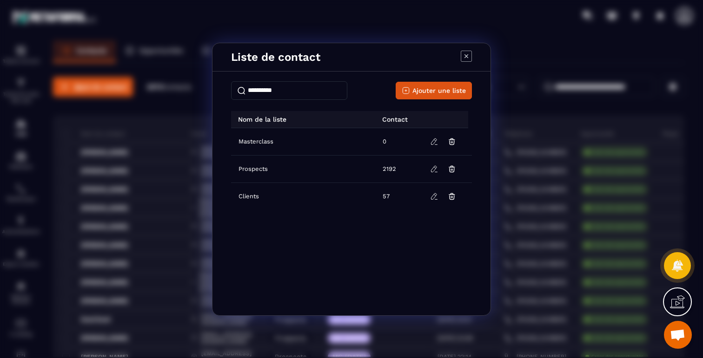
click at [468, 55] on icon "Modal window" at bounding box center [465, 56] width 11 height 11
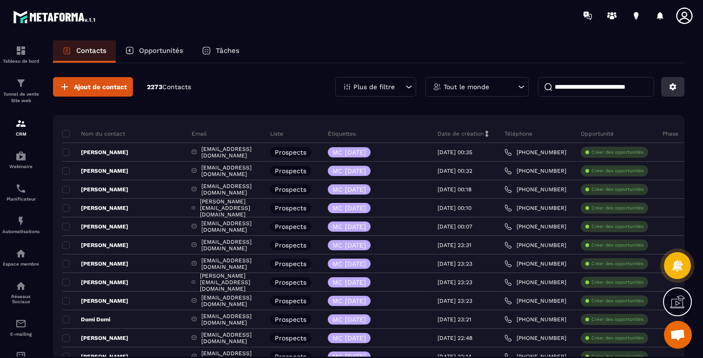
click at [671, 85] on icon at bounding box center [672, 87] width 7 height 7
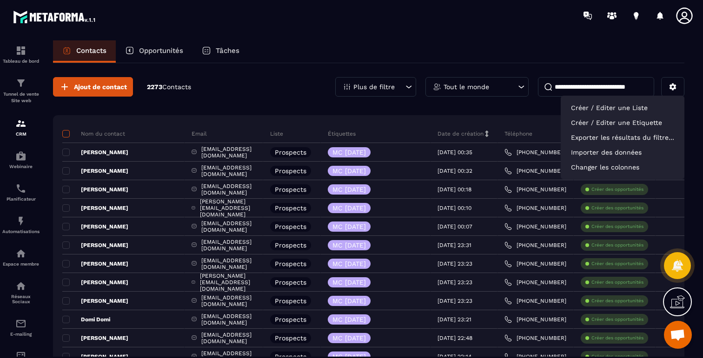
click at [66, 131] on span at bounding box center [65, 133] width 7 height 7
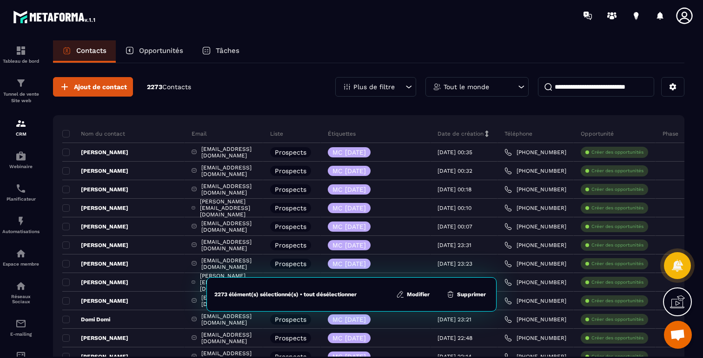
click at [416, 296] on button "Modifier" at bounding box center [412, 294] width 39 height 9
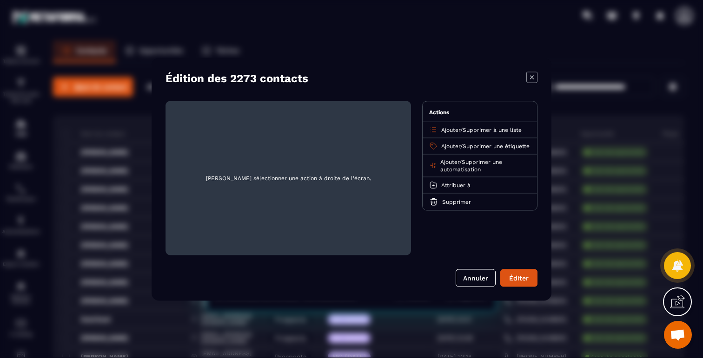
click at [532, 78] on icon "Modal window" at bounding box center [532, 77] width 4 height 4
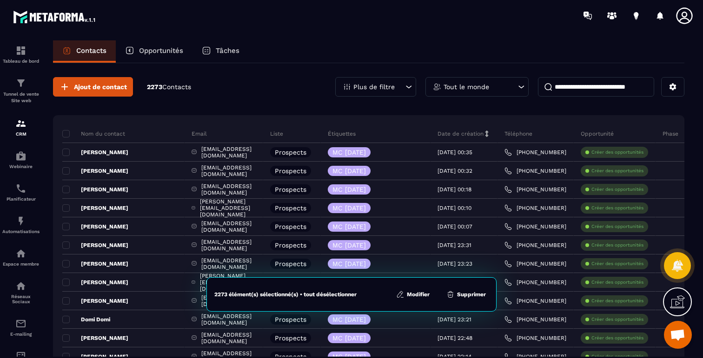
click at [458, 84] on p "Tout le monde" at bounding box center [466, 87] width 46 height 7
click at [380, 86] on p "Plus de filtre" at bounding box center [373, 87] width 41 height 7
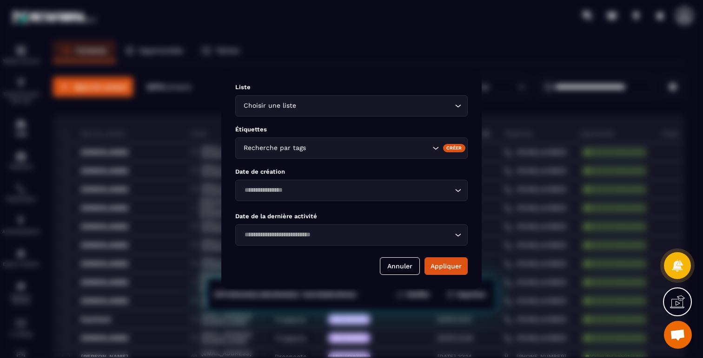
click at [310, 147] on input "Search for option" at bounding box center [369, 148] width 122 height 10
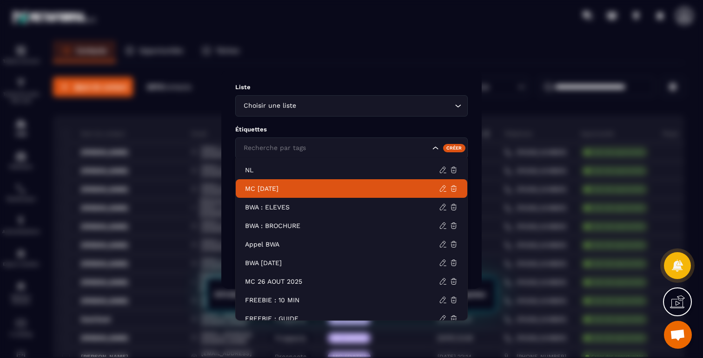
click at [300, 188] on p "MC [DATE]" at bounding box center [342, 188] width 194 height 9
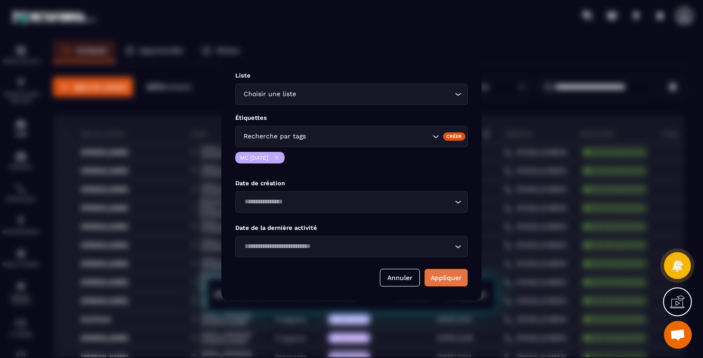
click at [453, 281] on button "Appliquer" at bounding box center [445, 278] width 43 height 18
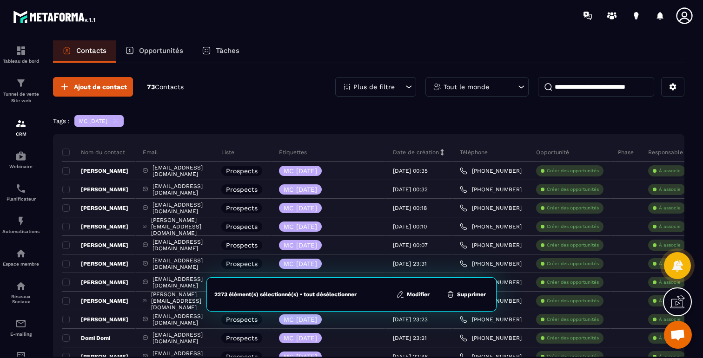
click at [417, 294] on button "Modifier" at bounding box center [412, 294] width 39 height 9
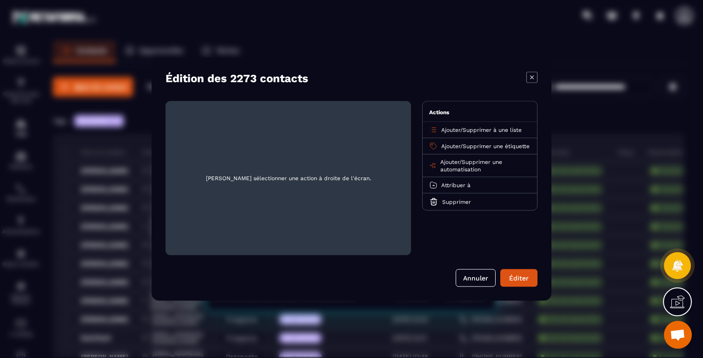
click at [502, 129] on span "Supprimer à une liste" at bounding box center [491, 129] width 59 height 7
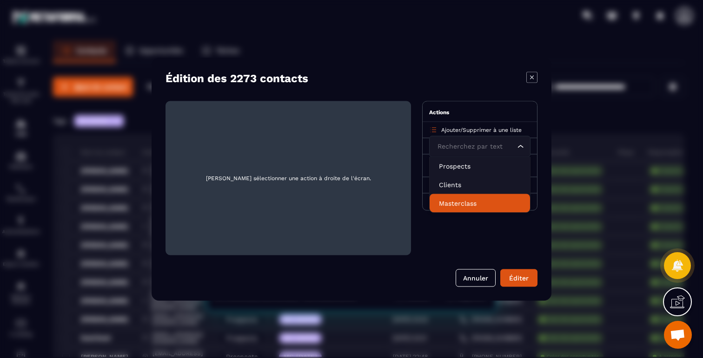
click at [452, 200] on p "Masterclass" at bounding box center [480, 202] width 82 height 9
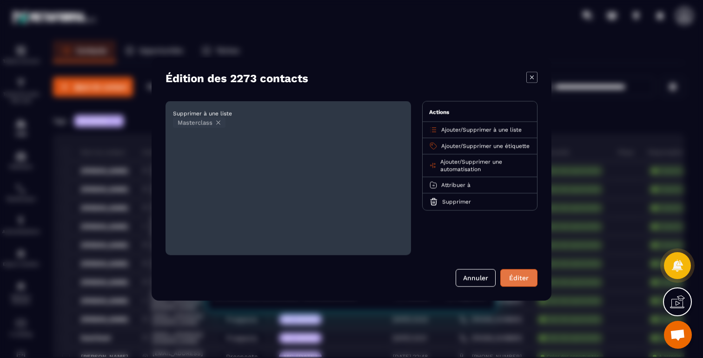
click at [523, 277] on button "Éditer" at bounding box center [518, 278] width 37 height 18
